Goal: Task Accomplishment & Management: Manage account settings

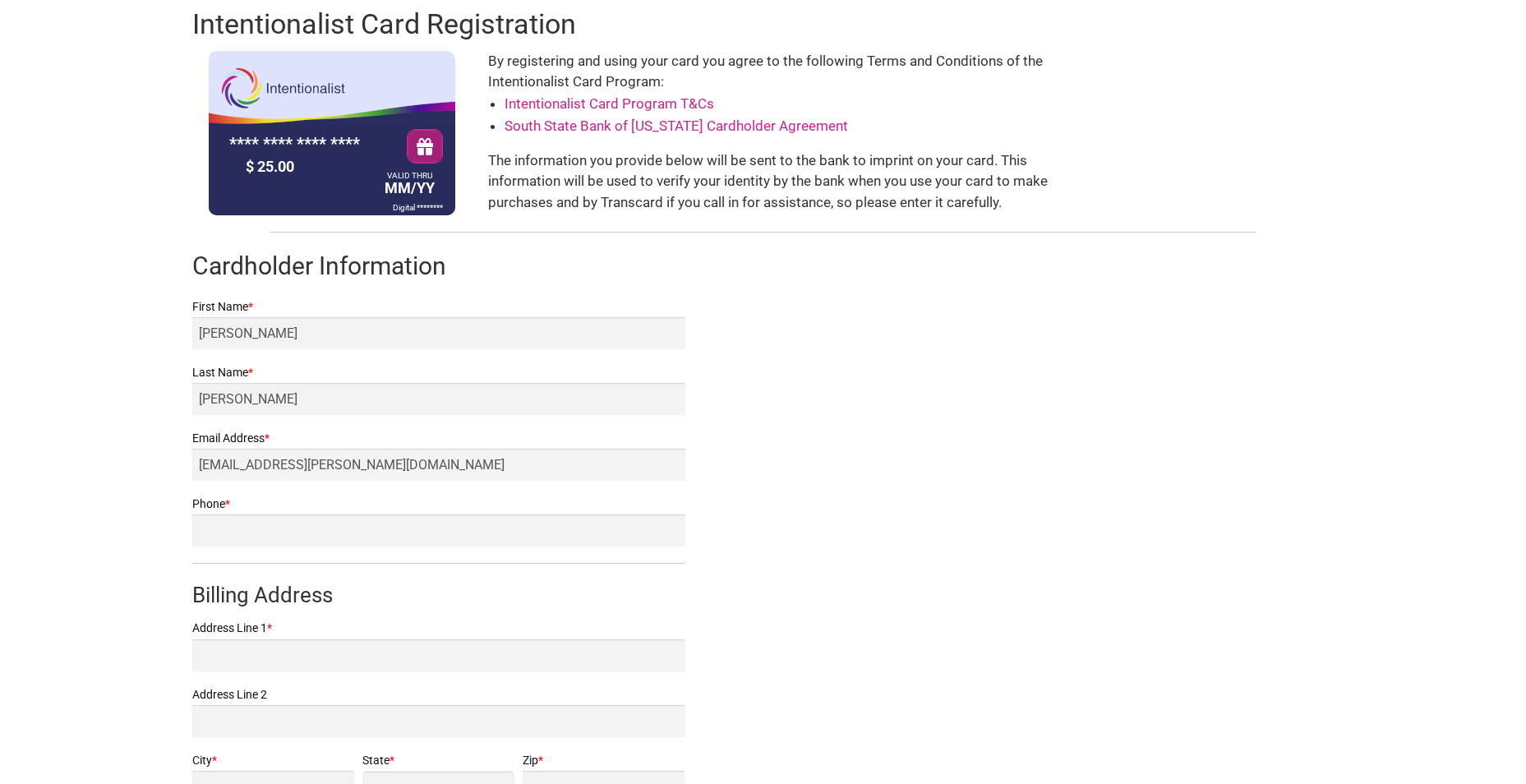
scroll to position [328, 0]
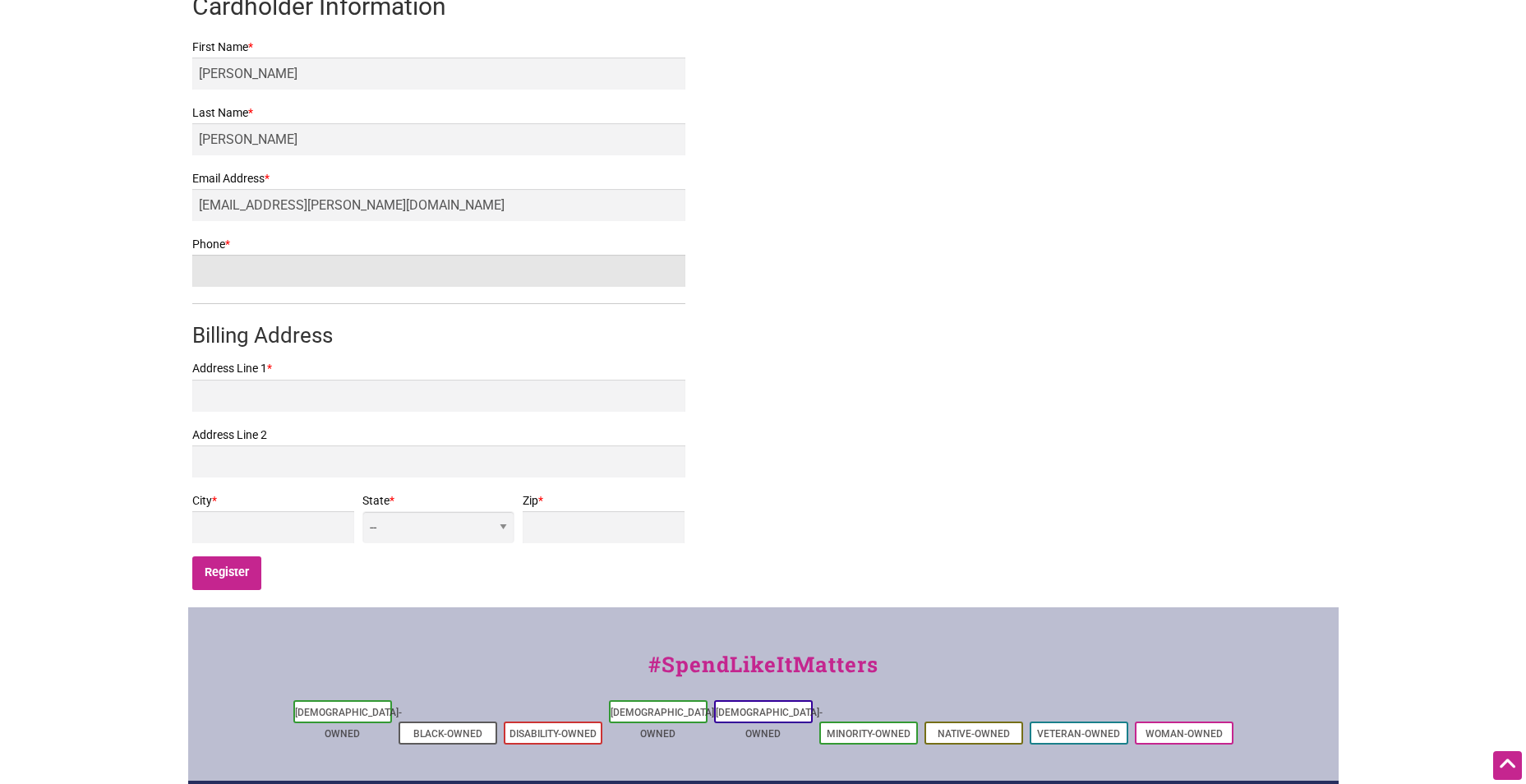
click at [362, 281] on input "Phone *" at bounding box center [439, 270] width 493 height 32
type input "8057587297"
click at [868, 379] on div "Intentionalist Card Registration **** **** **** **** $ 25.00 VALID THRU MM/YY D…" at bounding box center [763, 173] width 1151 height 866
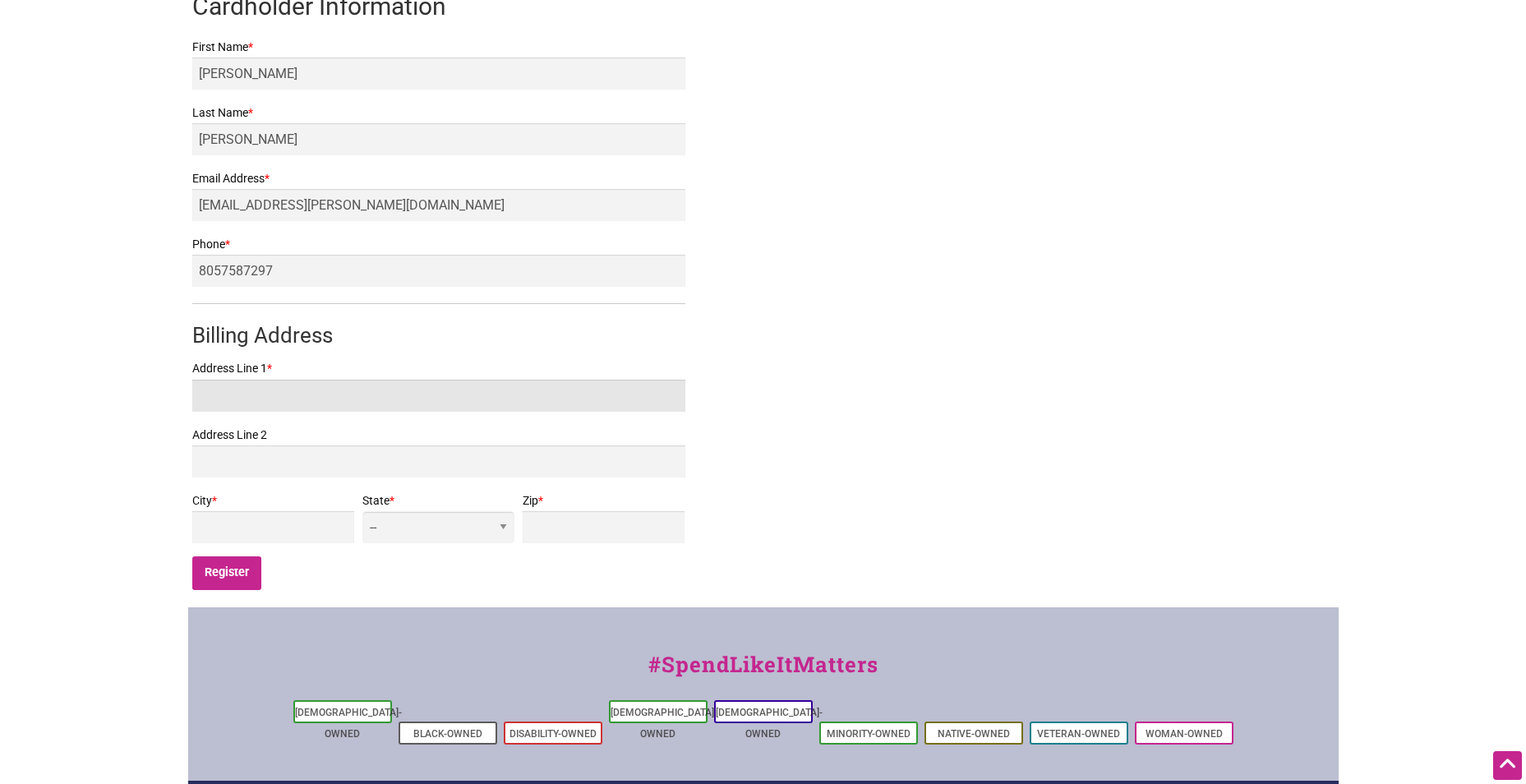
click at [365, 392] on input "Address Line 1 *" at bounding box center [439, 395] width 493 height 32
type input "[STREET_ADDRESS]"
click at [352, 525] on input "City *" at bounding box center [273, 527] width 163 height 32
type input "[GEOGRAPHIC_DATA]"
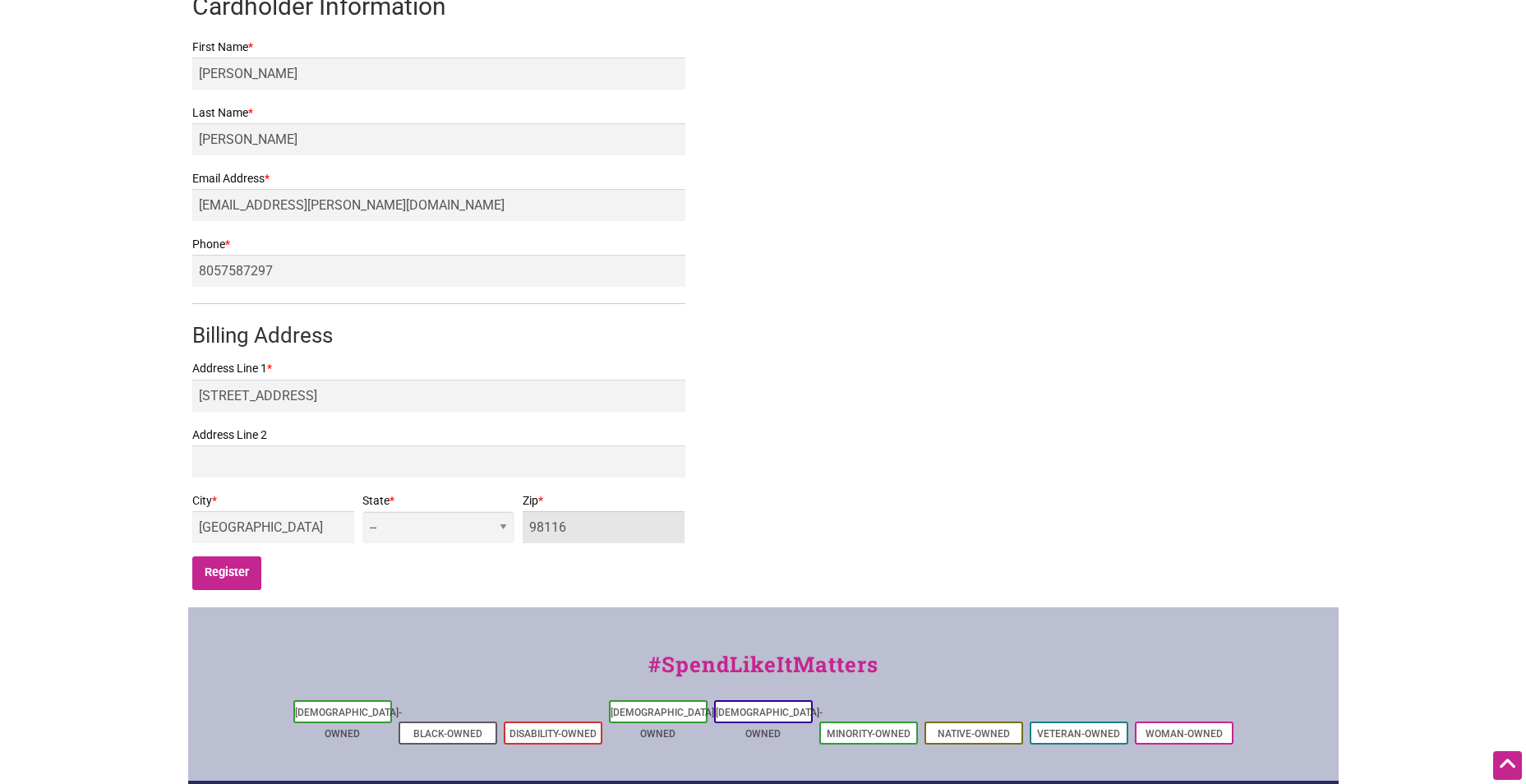
click at [592, 526] on input "98116" at bounding box center [603, 527] width 163 height 32
type input "98118"
click at [507, 538] on select "-- AL AK AZ AR CA CO [GEOGRAPHIC_DATA] DE DC [GEOGRAPHIC_DATA] [GEOGRAPHIC_DATA…" at bounding box center [438, 527] width 151 height 32
select select "WA"
click at [470, 511] on select "-- AL AK AZ AR CA CO [GEOGRAPHIC_DATA] DE DC [GEOGRAPHIC_DATA] [GEOGRAPHIC_DATA…" at bounding box center [438, 527] width 151 height 32
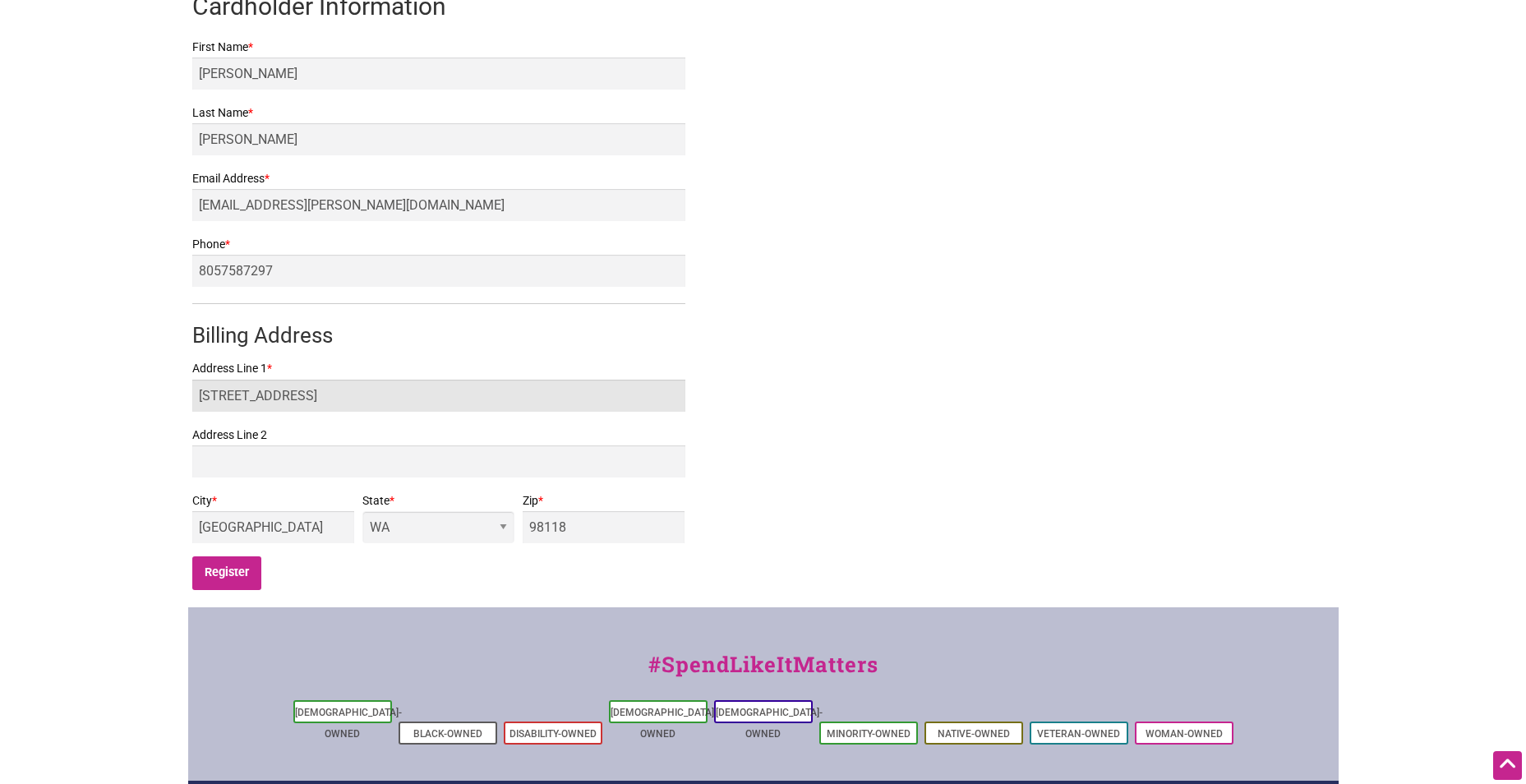
click at [371, 398] on input "3919 S Pearl St." at bounding box center [439, 395] width 493 height 32
type input "3919 S Pearl St. APT. 13"
click at [766, 442] on div "Intentionalist Card Registration **** **** **** **** $ 25.00 VALID THRU MM/YY D…" at bounding box center [763, 173] width 1151 height 866
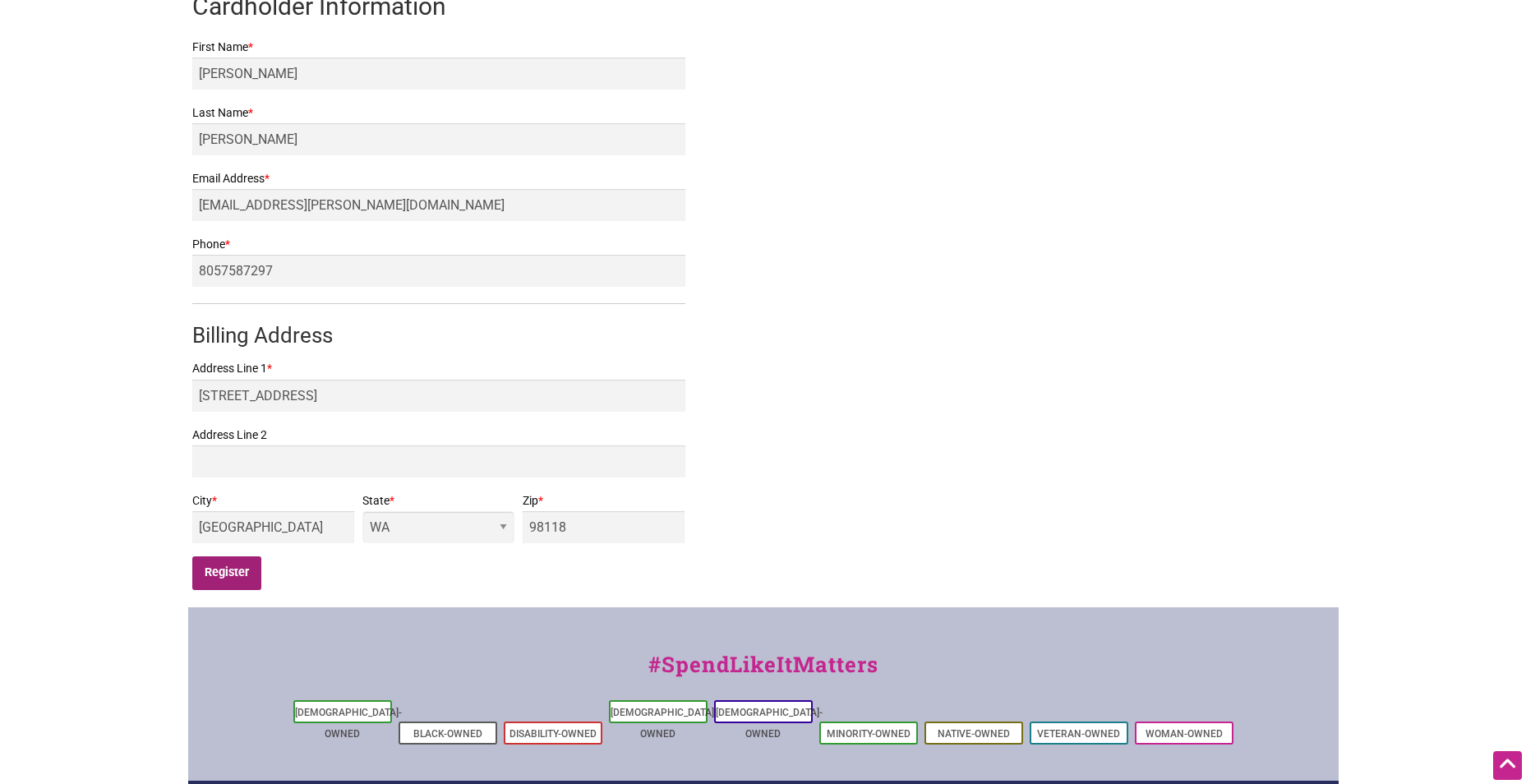
click at [224, 577] on input "Register" at bounding box center [227, 573] width 70 height 34
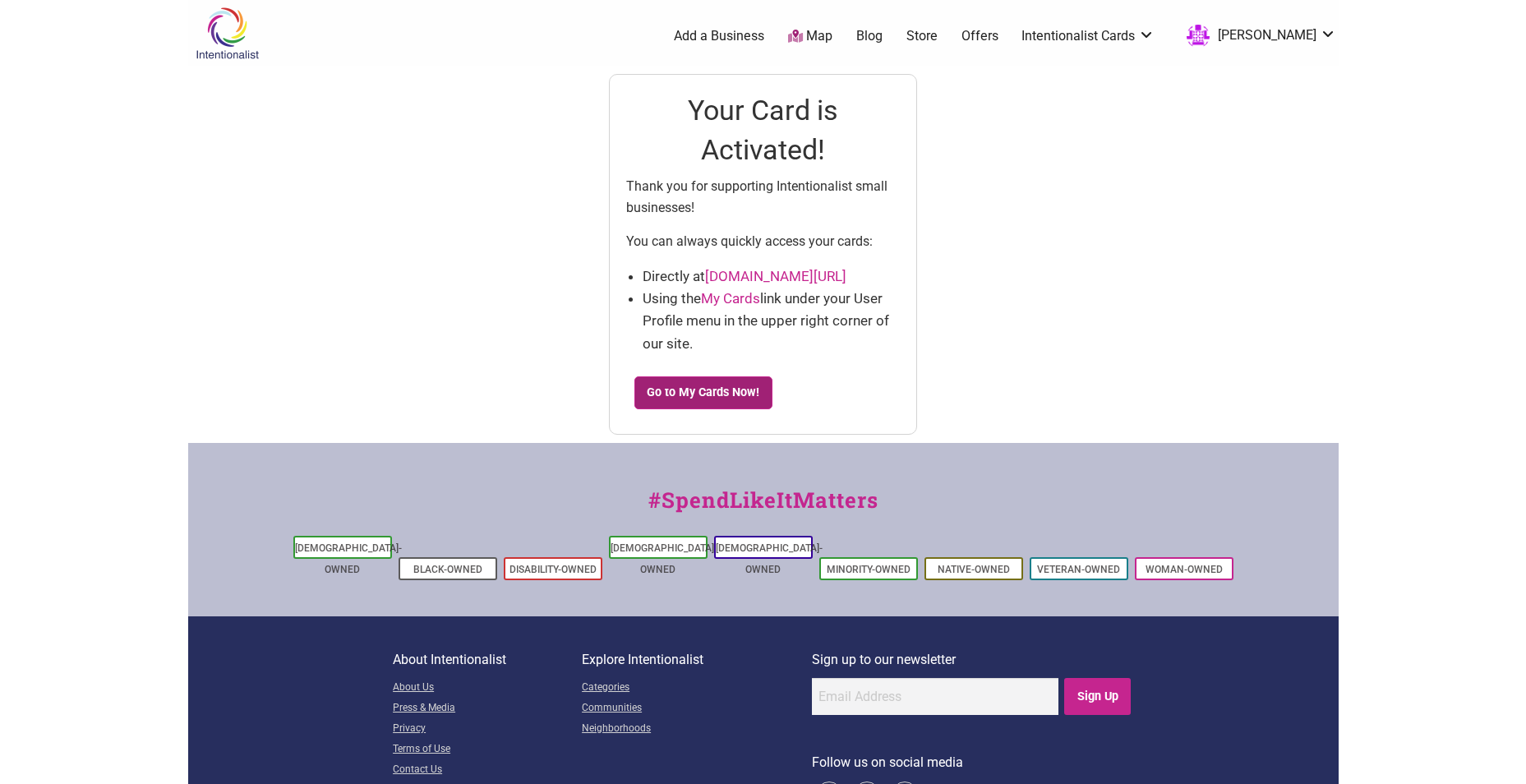
click at [727, 398] on link "Go to My Cards Now!" at bounding box center [704, 392] width 138 height 33
click at [711, 396] on link "Go to My Cards Now!" at bounding box center [704, 392] width 138 height 33
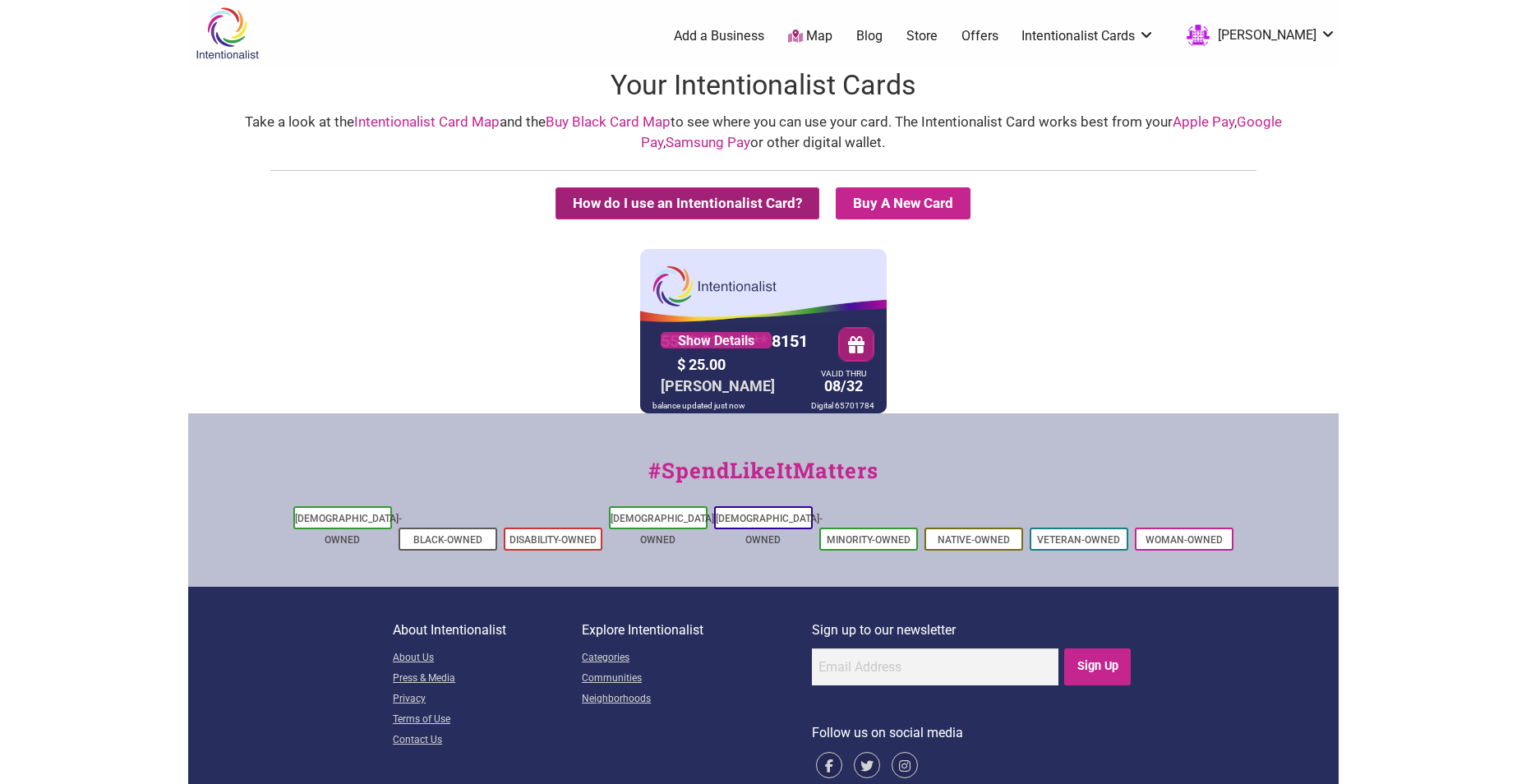
click at [735, 207] on button "How do I use an Intentionalist Card?" at bounding box center [687, 203] width 264 height 32
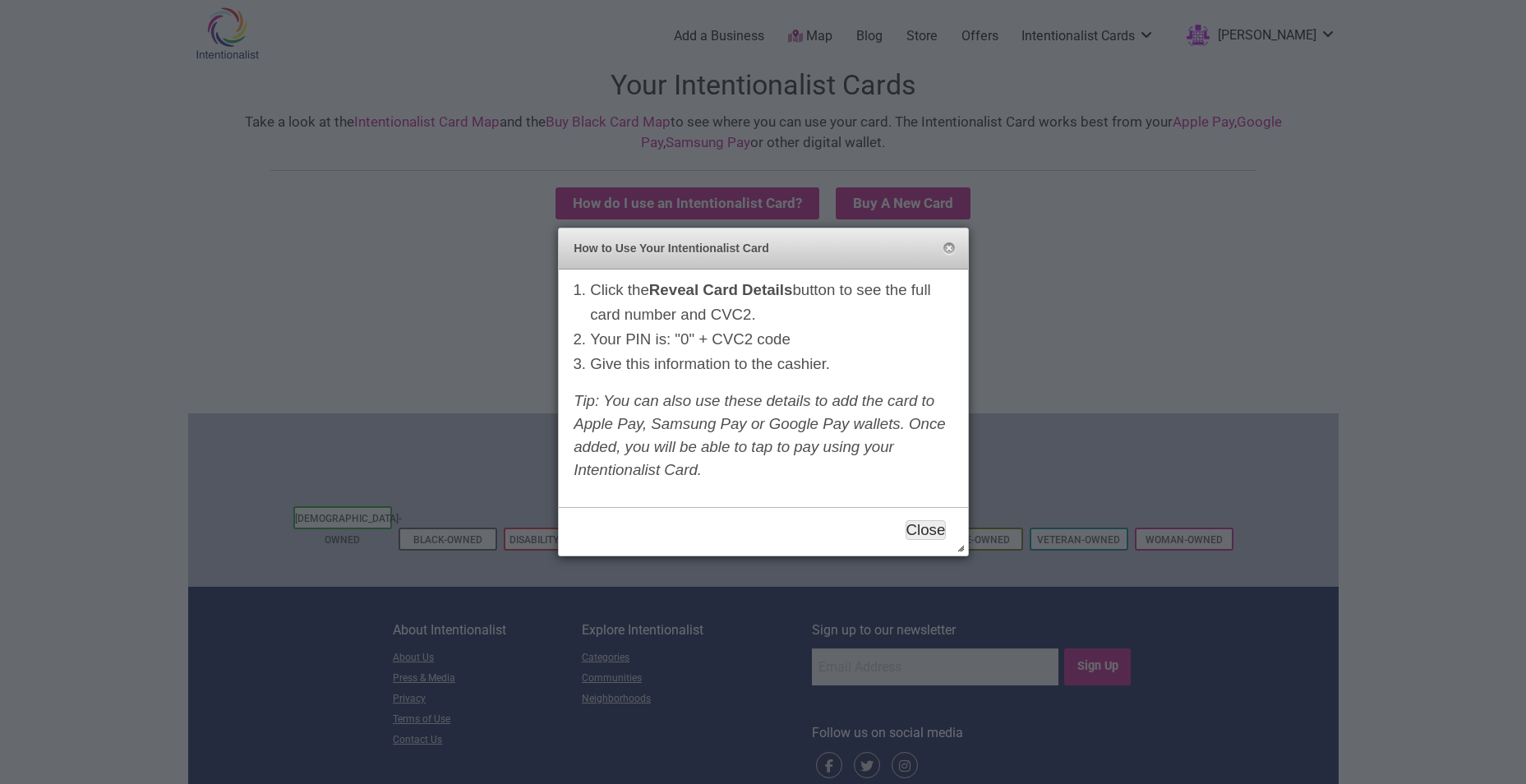
click at [935, 533] on button "Close" at bounding box center [926, 530] width 41 height 19
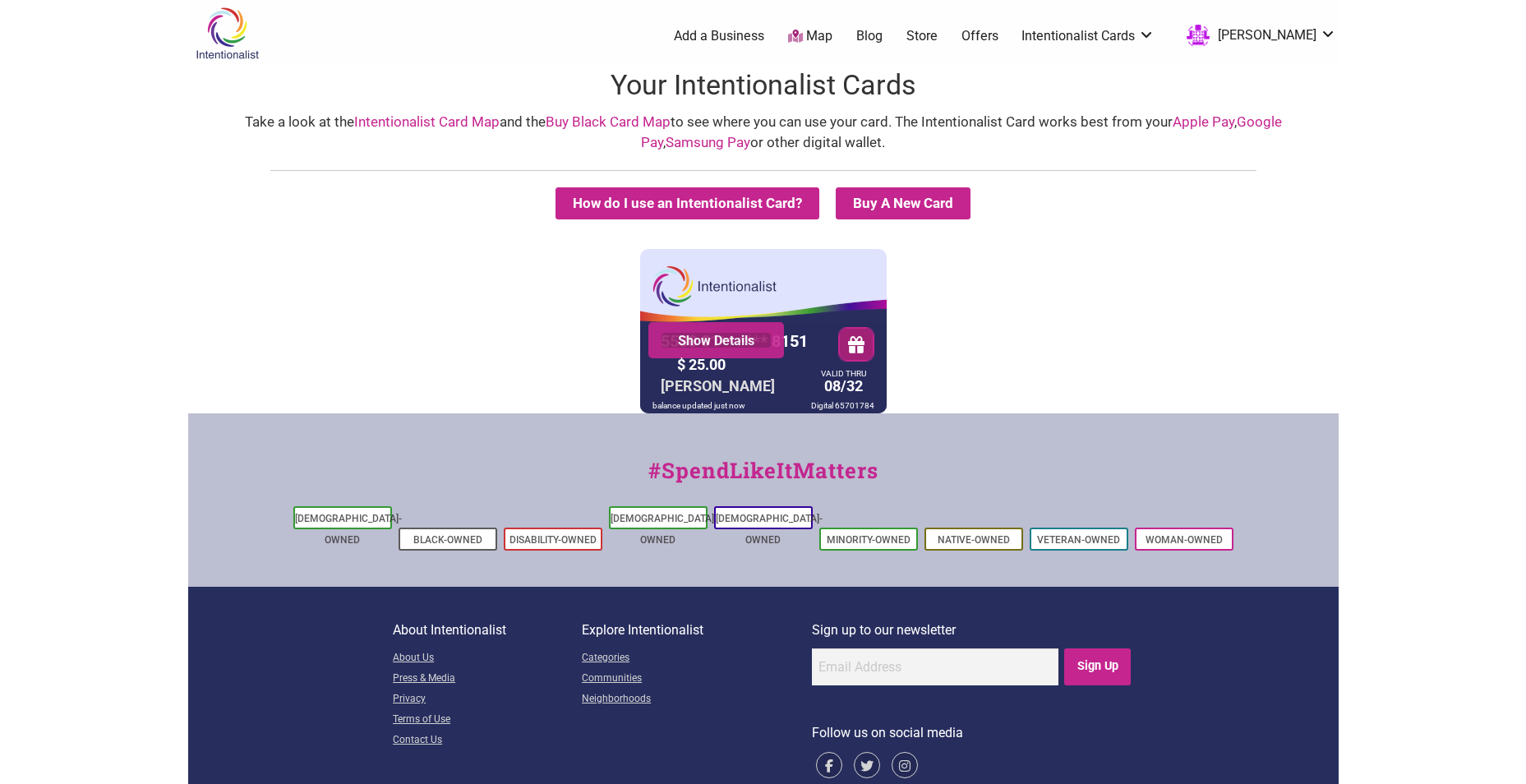
click at [706, 341] on link "Show Details" at bounding box center [716, 340] width 111 height 17
click at [828, 291] on div "5530 01** **** 8151 Show Details $ 25.00 BRITTANY RITTER VALID THRU 08/32 balan…" at bounding box center [763, 331] width 247 height 165
click at [735, 333] on link "Show Details" at bounding box center [716, 340] width 111 height 17
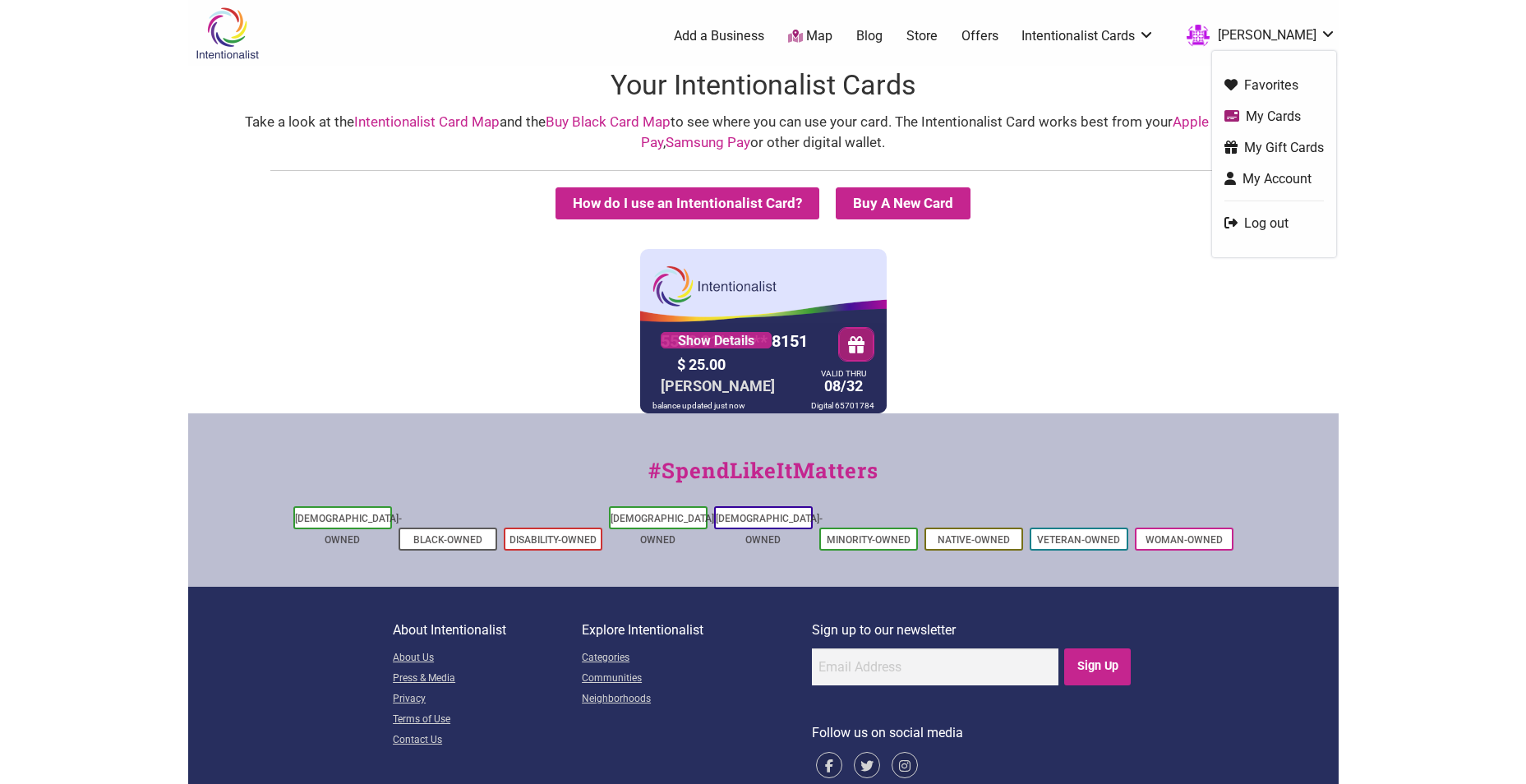
click at [1306, 32] on link "[PERSON_NAME]" at bounding box center [1257, 36] width 158 height 29
click at [1303, 184] on link "My Account" at bounding box center [1275, 178] width 99 height 19
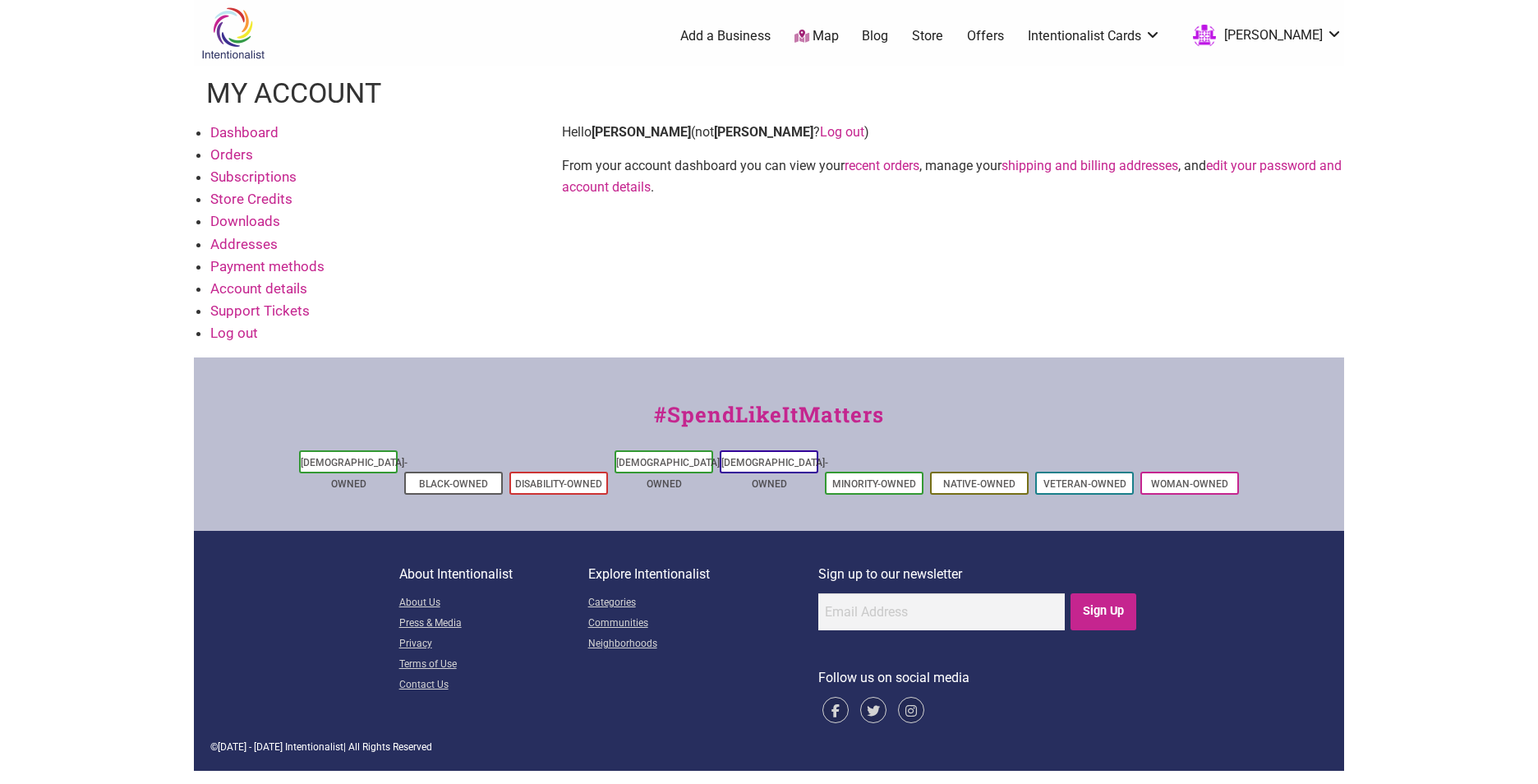
click at [291, 291] on link "Account details" at bounding box center [259, 288] width 97 height 17
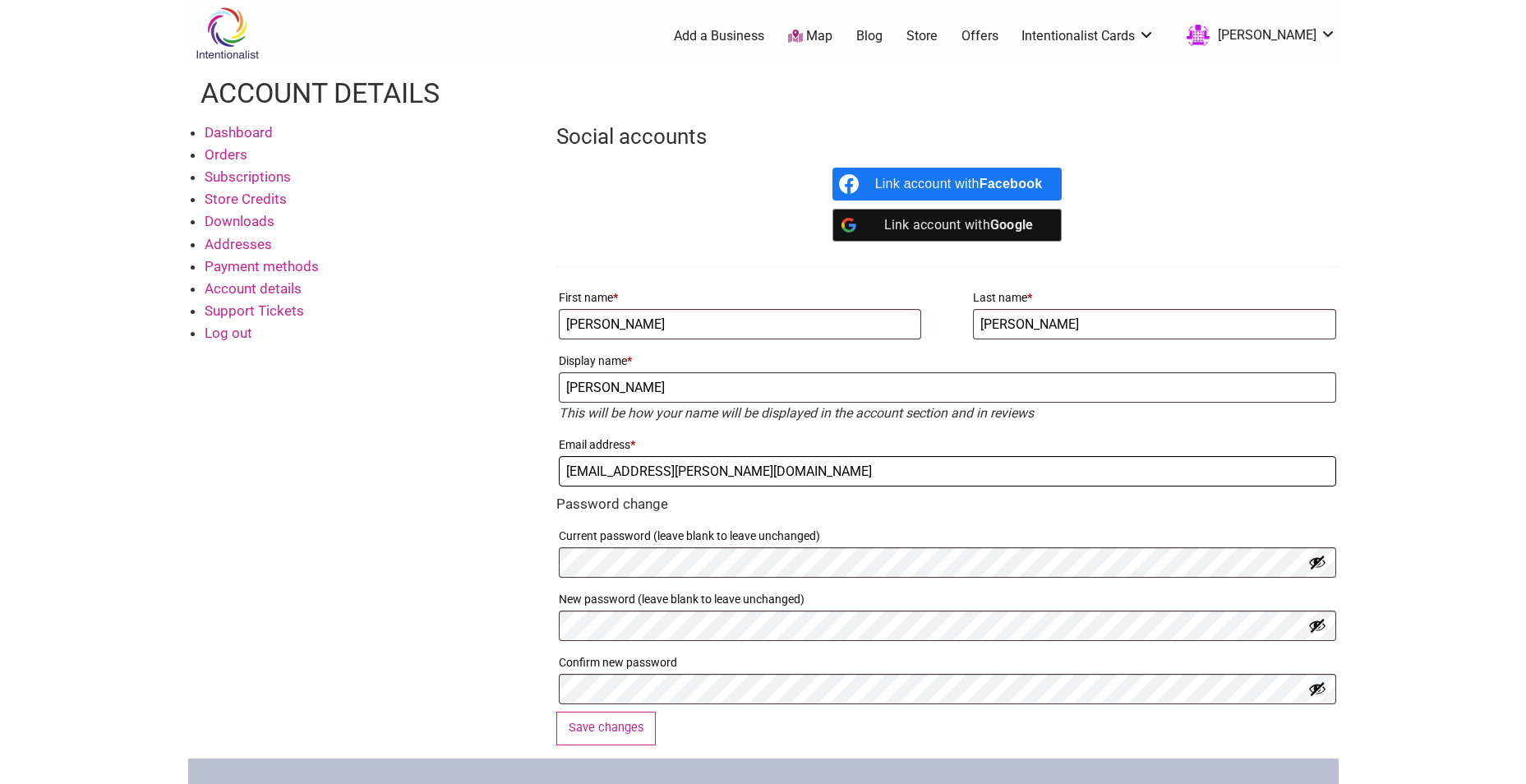
drag, startPoint x: 755, startPoint y: 470, endPoint x: 434, endPoint y: 470, distance: 321.0
click at [434, 470] on div "Dashboard Orders Subscriptions Store Credits Downloads Addresses Payment method…" at bounding box center [763, 440] width 1151 height 637
type input "overflowgrl@gmail.com"
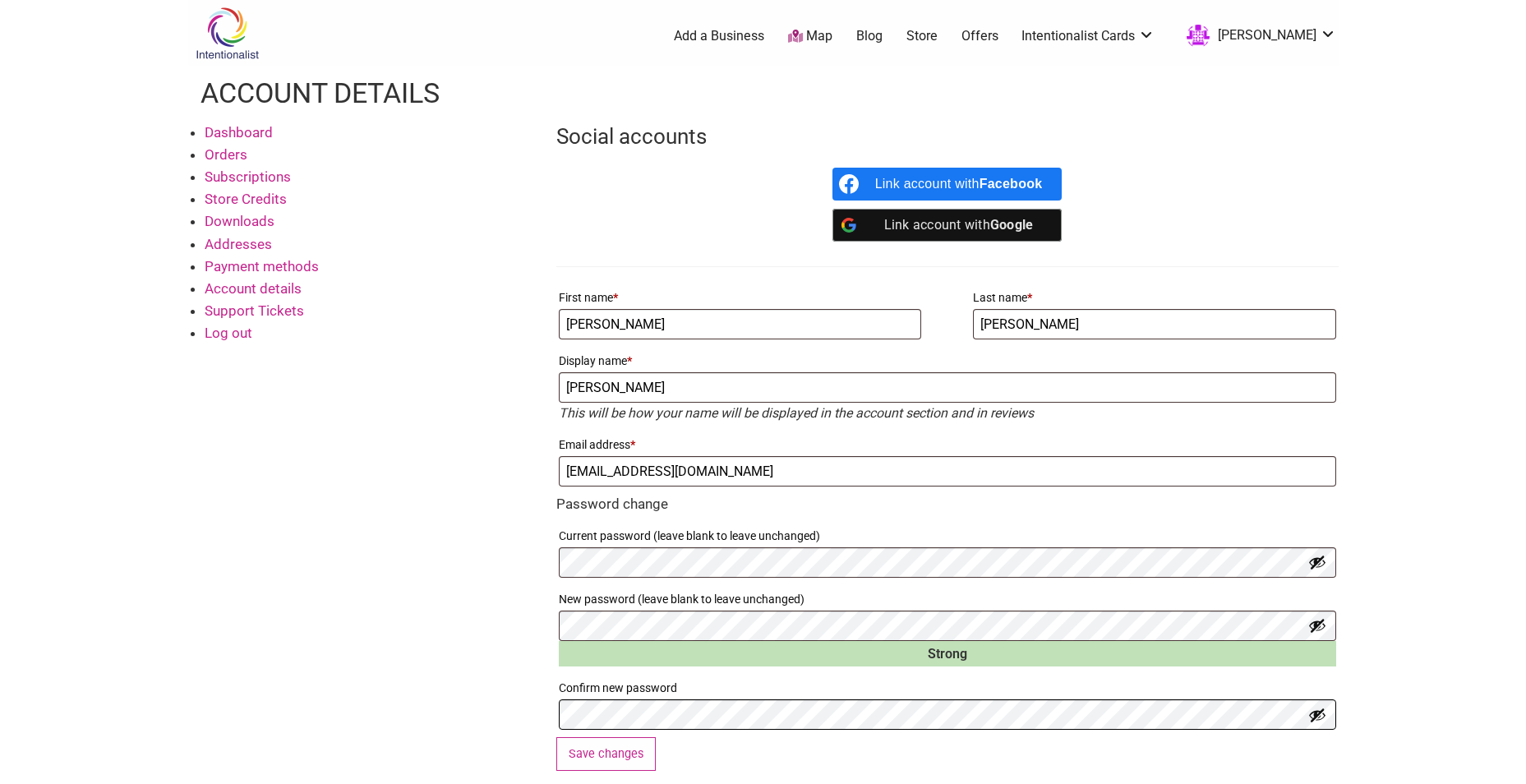
scroll to position [246, 0]
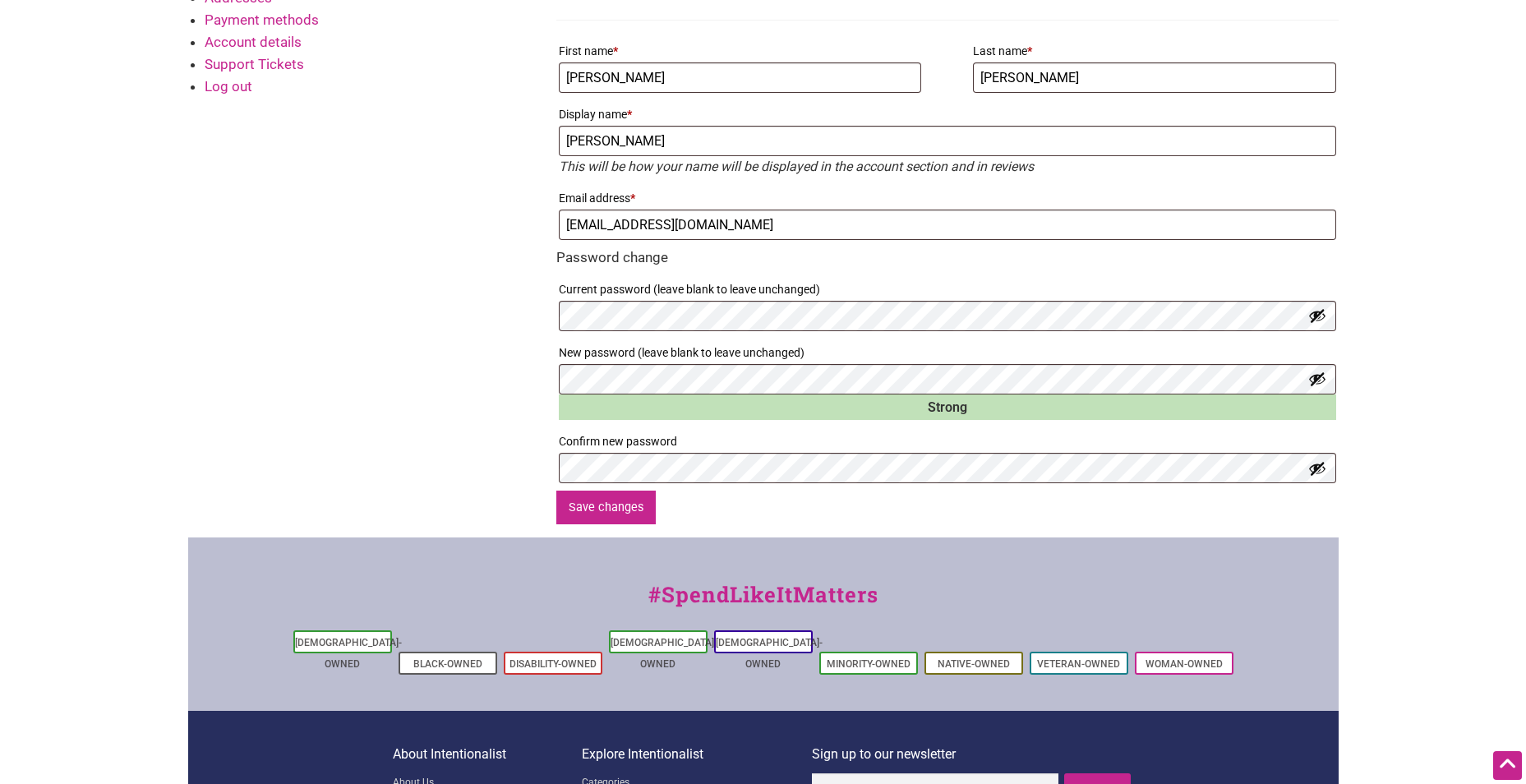
click at [623, 495] on button "Save changes" at bounding box center [606, 507] width 100 height 34
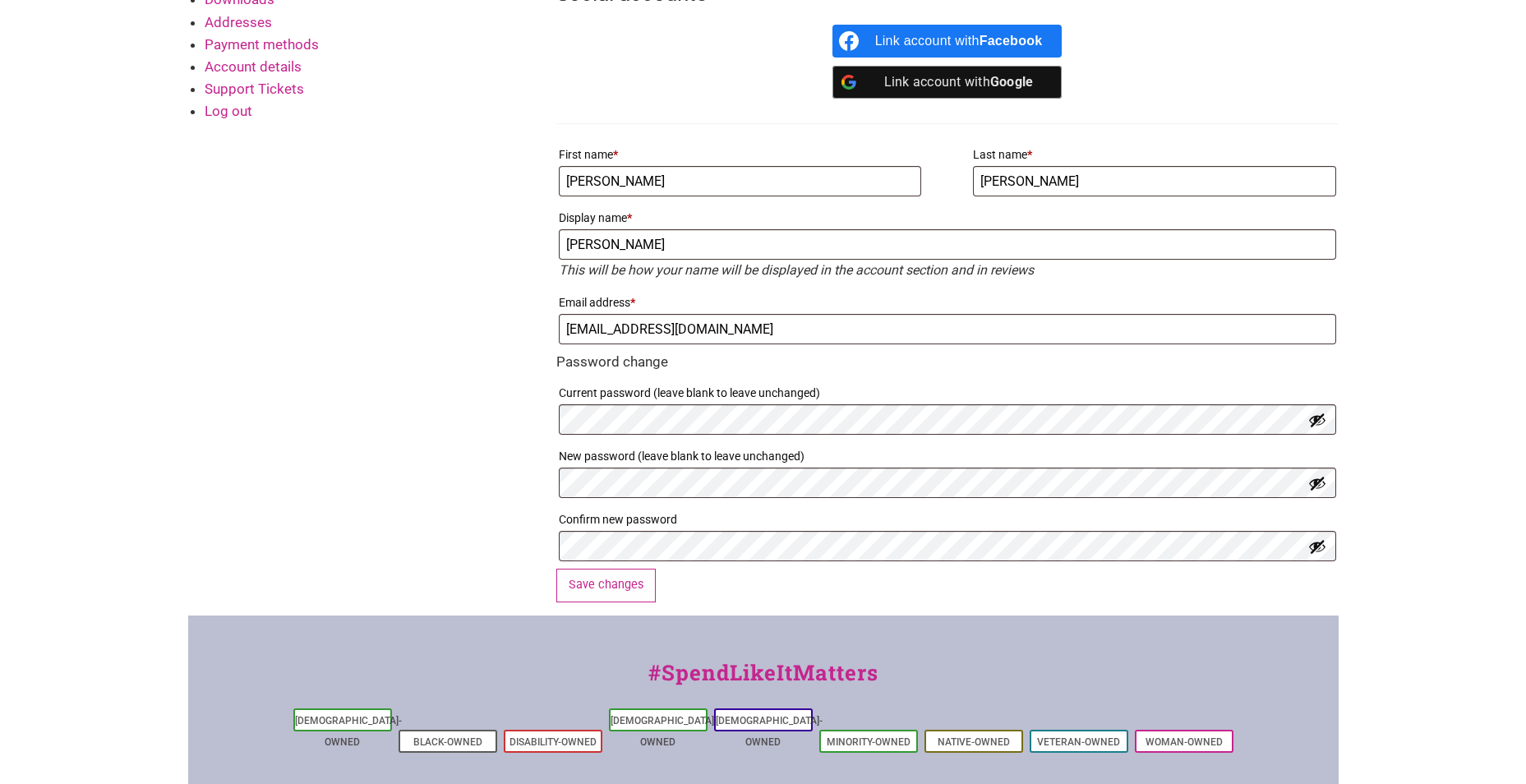
scroll to position [246, 0]
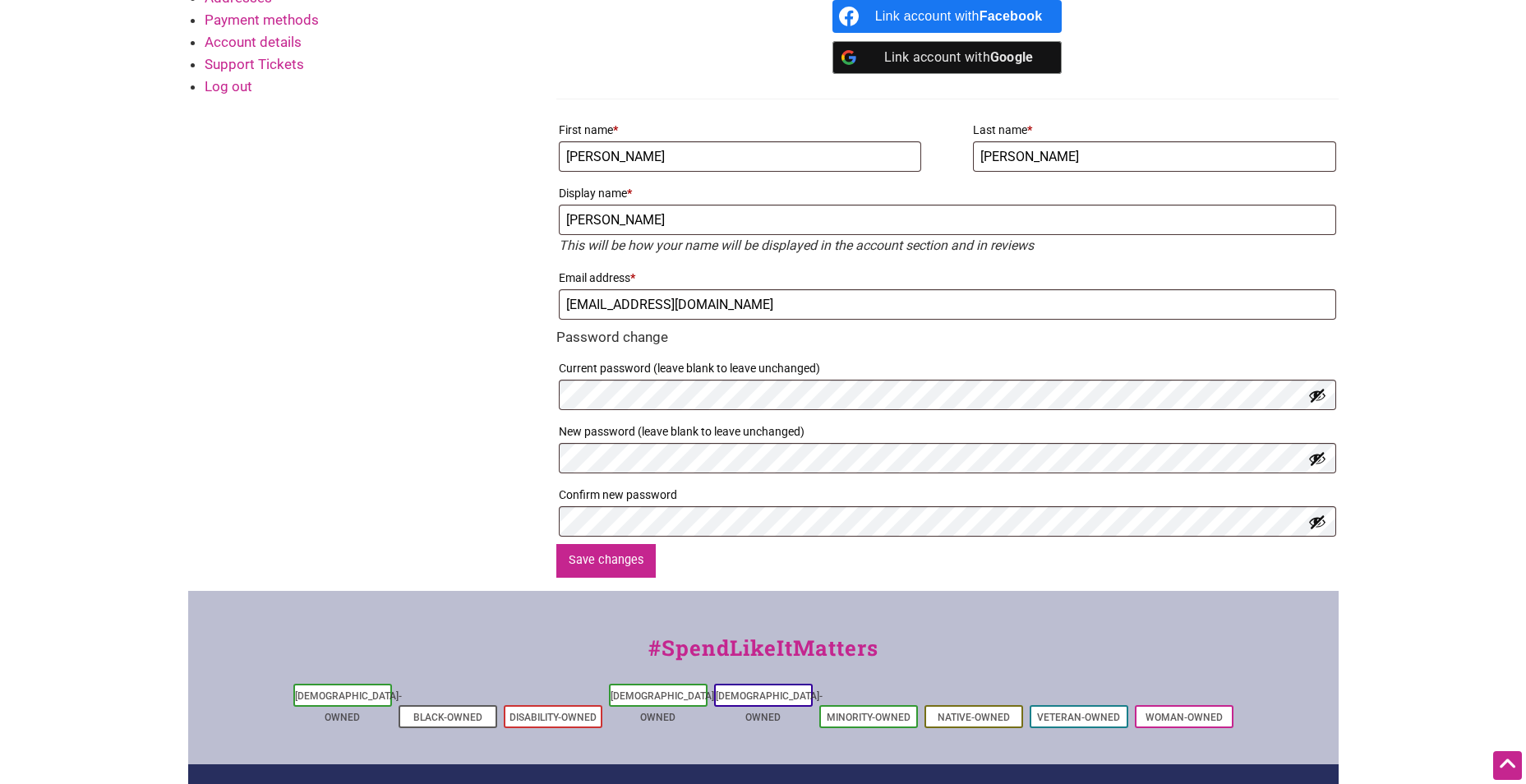
click at [643, 561] on button "Save changes" at bounding box center [606, 560] width 100 height 34
